Goal: Find specific page/section: Find specific page/section

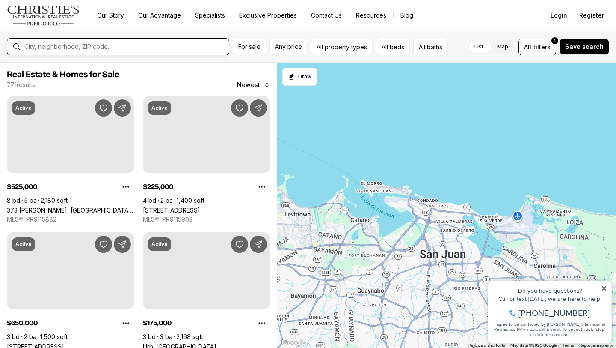
click at [72, 46] on input "text" at bounding box center [124, 47] width 201 height 8
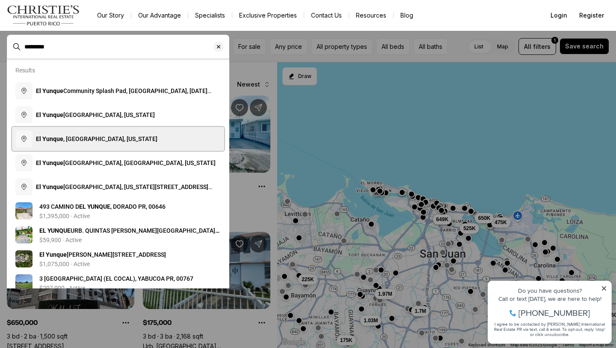
click at [74, 139] on span "El Yunque , [GEOGRAPHIC_DATA], [US_STATE]" at bounding box center [97, 138] width 122 height 7
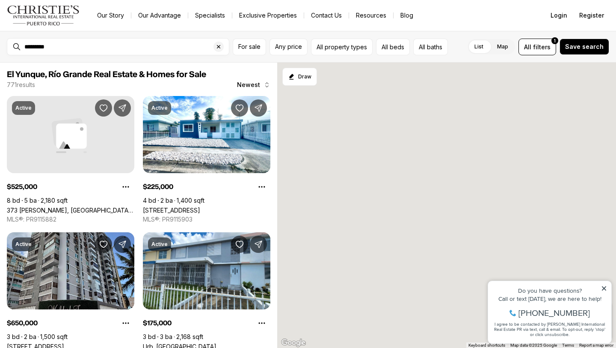
type input "**********"
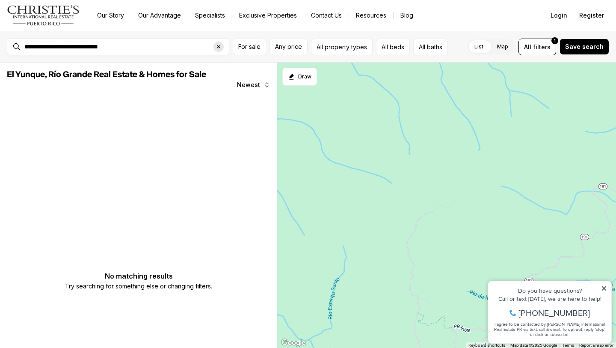
click at [219, 48] on icon "Clear search input" at bounding box center [218, 46] width 7 height 7
